Goal: Transaction & Acquisition: Subscribe to service/newsletter

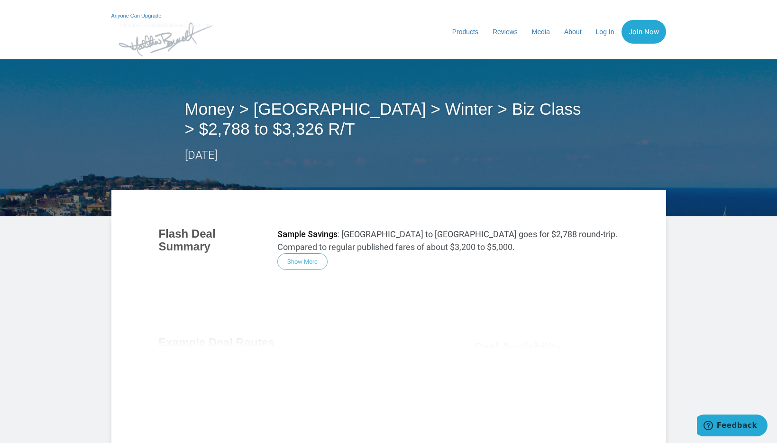
click at [301, 264] on div "Flash Deal Summary Sample Savings : [GEOGRAPHIC_DATA] to [GEOGRAPHIC_DATA] goes…" at bounding box center [388, 346] width 479 height 256
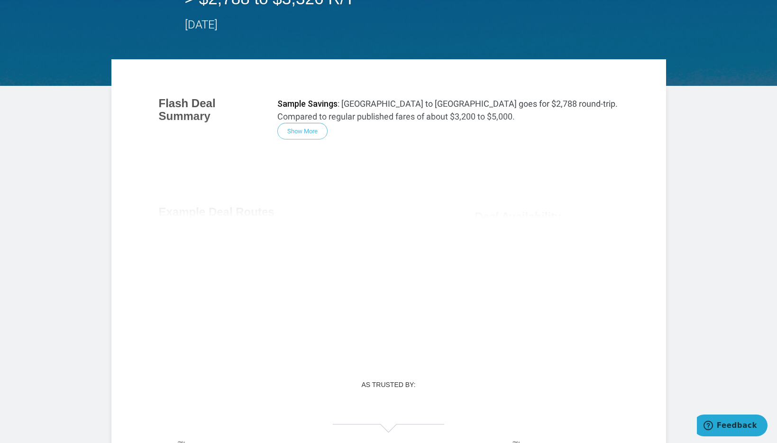
scroll to position [110, 0]
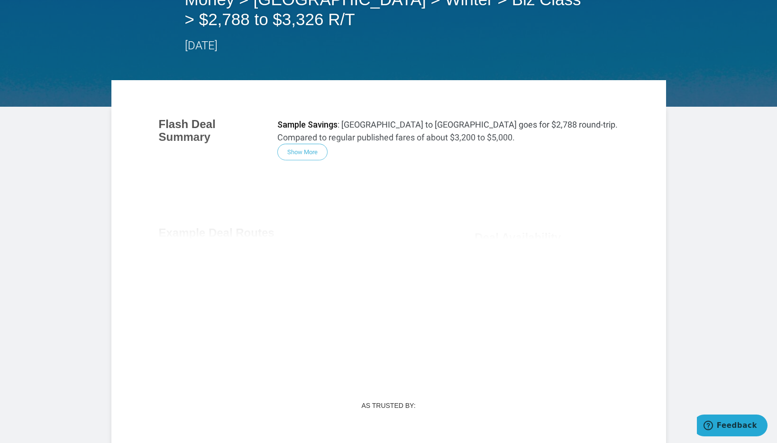
click at [306, 149] on div "Flash Deal Summary Sample Savings : [GEOGRAPHIC_DATA] to [GEOGRAPHIC_DATA] goes…" at bounding box center [388, 237] width 479 height 256
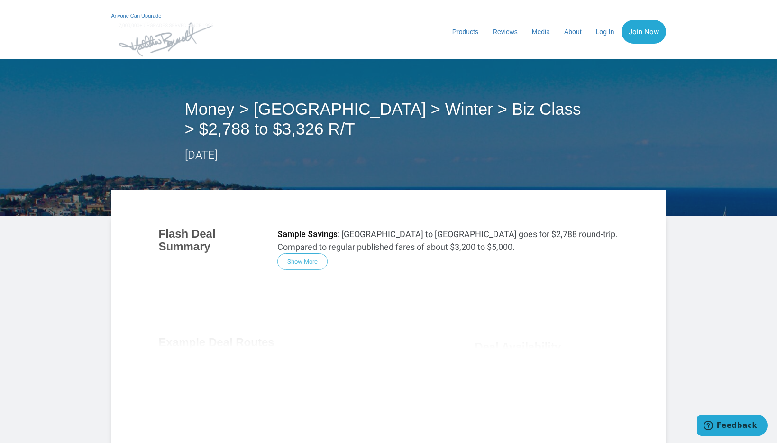
click at [223, 109] on h2 "Money > [GEOGRAPHIC_DATA] > Winter > Biz Class > $2,788 to $3,326 R/T" at bounding box center [389, 119] width 408 height 40
click at [202, 239] on h3 "Flash Deal Summary" at bounding box center [211, 240] width 104 height 25
click at [307, 261] on div "Flash Deal Summary Sample Savings : [GEOGRAPHIC_DATA] to [GEOGRAPHIC_DATA] goes…" at bounding box center [388, 346] width 479 height 256
click at [308, 261] on div "Flash Deal Summary Sample Savings : [GEOGRAPHIC_DATA] to [GEOGRAPHIC_DATA] goes…" at bounding box center [388, 346] width 479 height 256
click at [496, 202] on section "Flash Deal Summary Sample Savings : [GEOGRAPHIC_DATA] to [GEOGRAPHIC_DATA] goes…" at bounding box center [388, 332] width 555 height 284
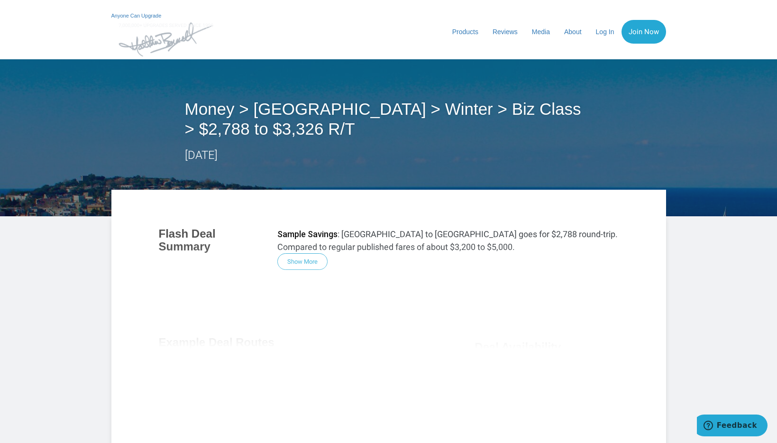
click at [455, 235] on p "Sample Savings : [GEOGRAPHIC_DATA] to [GEOGRAPHIC_DATA] goes for $2,788 round-t…" at bounding box center [447, 241] width 341 height 26
click at [307, 261] on div "Flash Deal Summary Sample Savings : [GEOGRAPHIC_DATA] to [GEOGRAPHIC_DATA] goes…" at bounding box center [388, 346] width 479 height 256
click at [650, 30] on link "Join Now" at bounding box center [644, 32] width 45 height 24
